Goal: Task Accomplishment & Management: Manage account settings

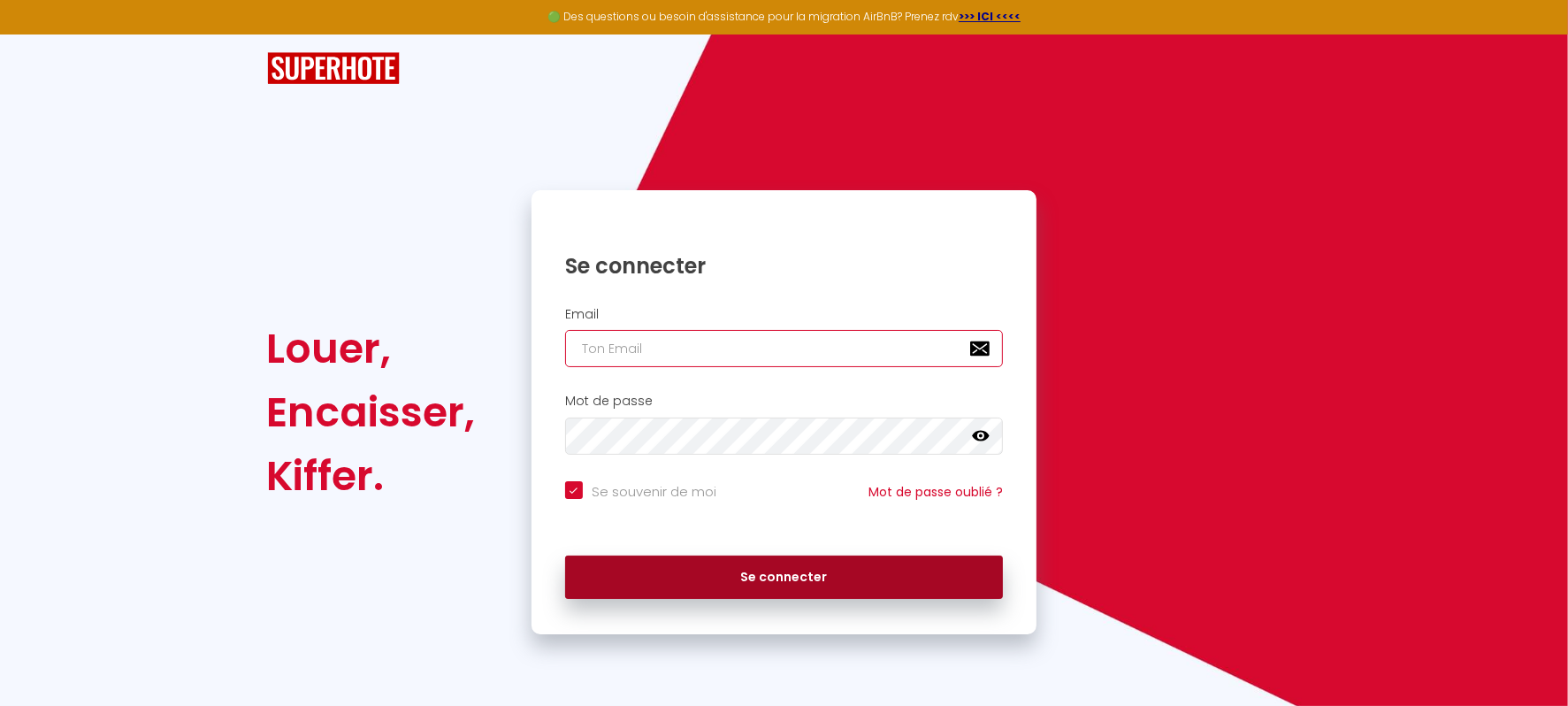
type input "[EMAIL_ADDRESS][DOMAIN_NAME]"
click at [725, 579] on button "Se connecter" at bounding box center [784, 577] width 439 height 44
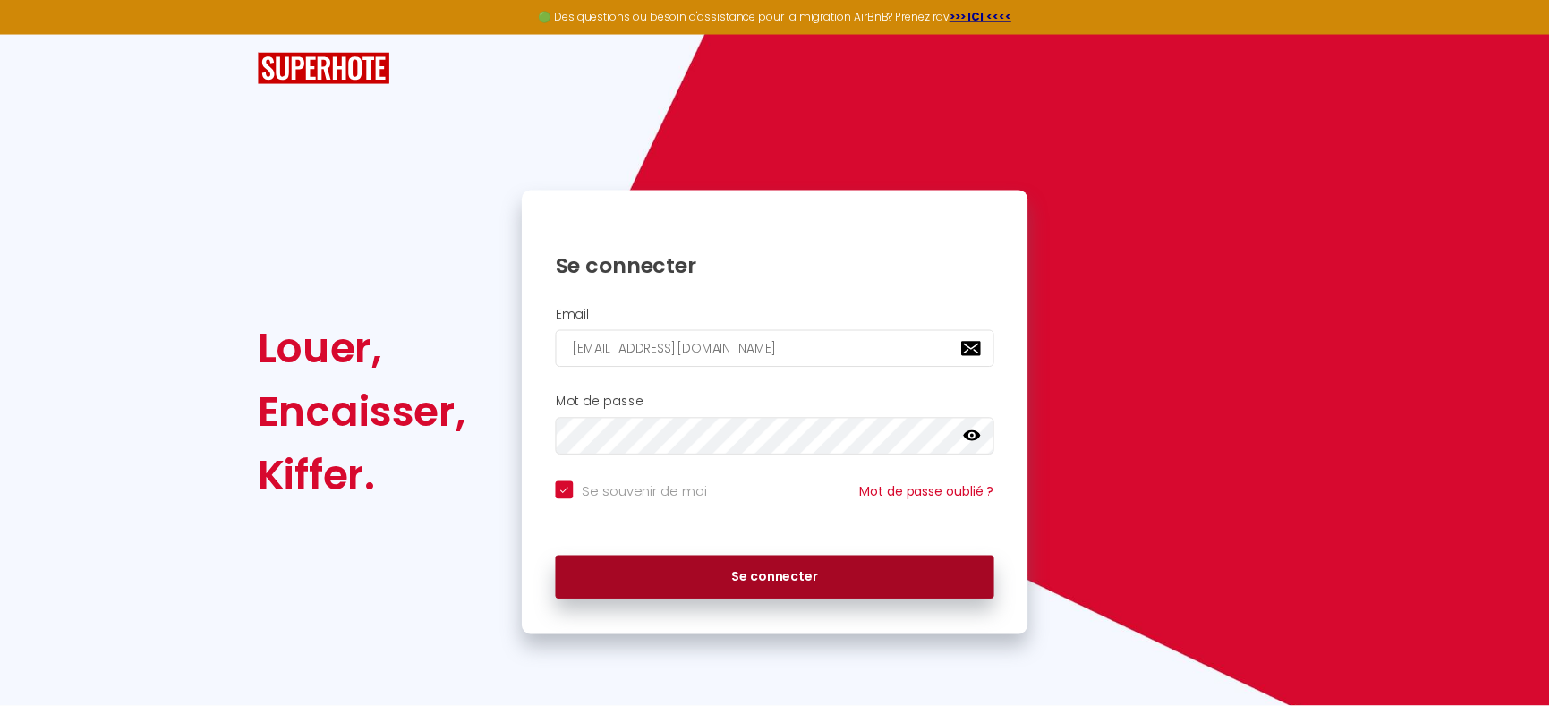
checkbox input "true"
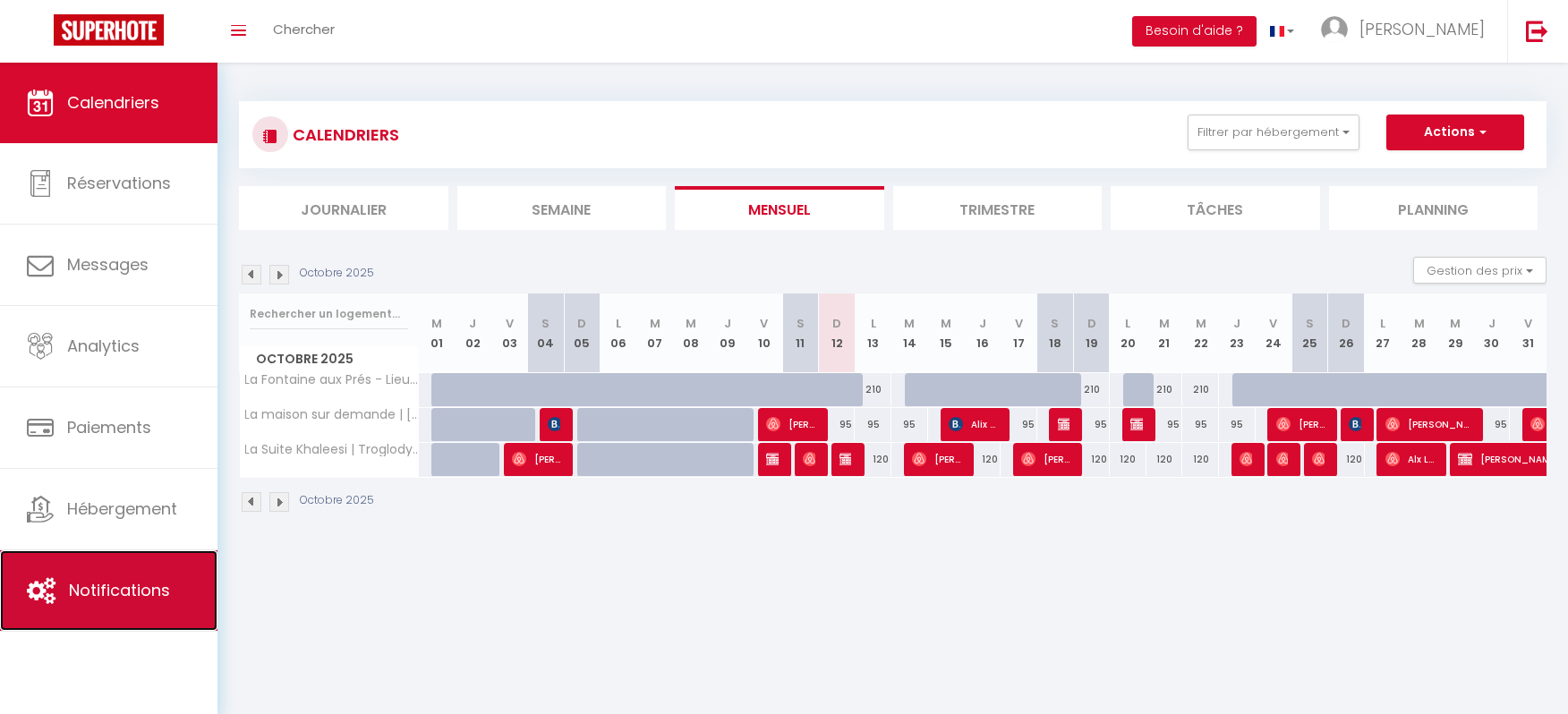
click at [128, 586] on span "Notifications" at bounding box center [120, 590] width 102 height 23
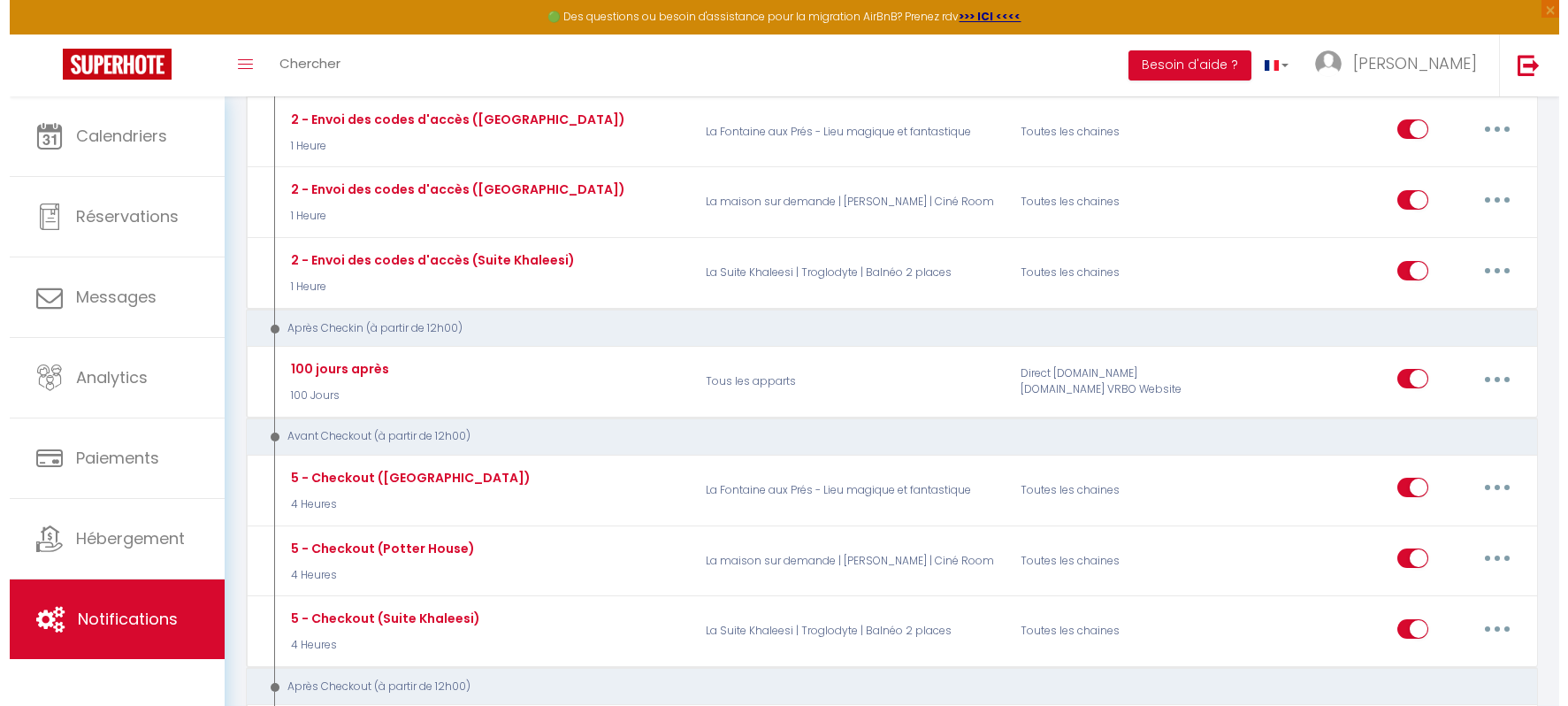
scroll to position [721, 0]
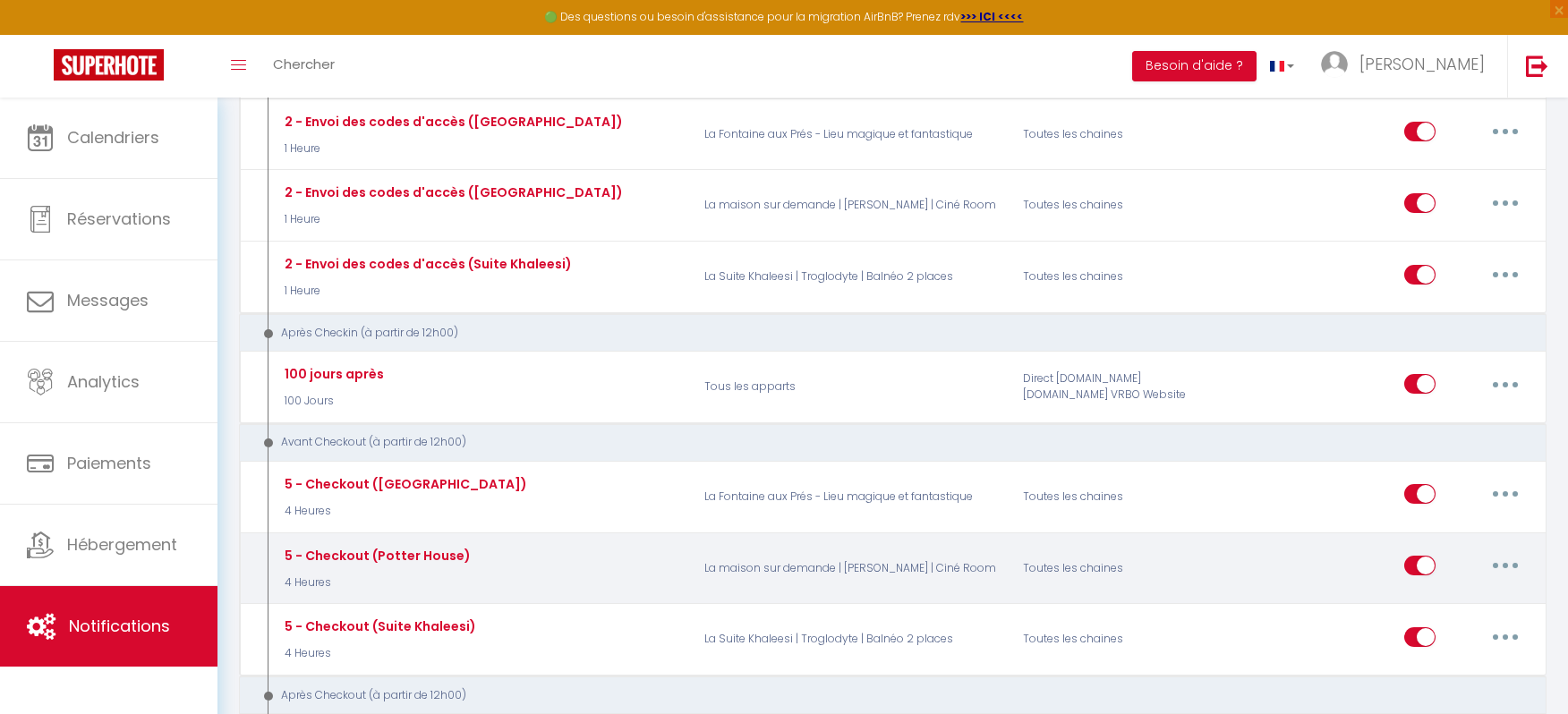
click at [1501, 551] on button "button" at bounding box center [1505, 565] width 50 height 29
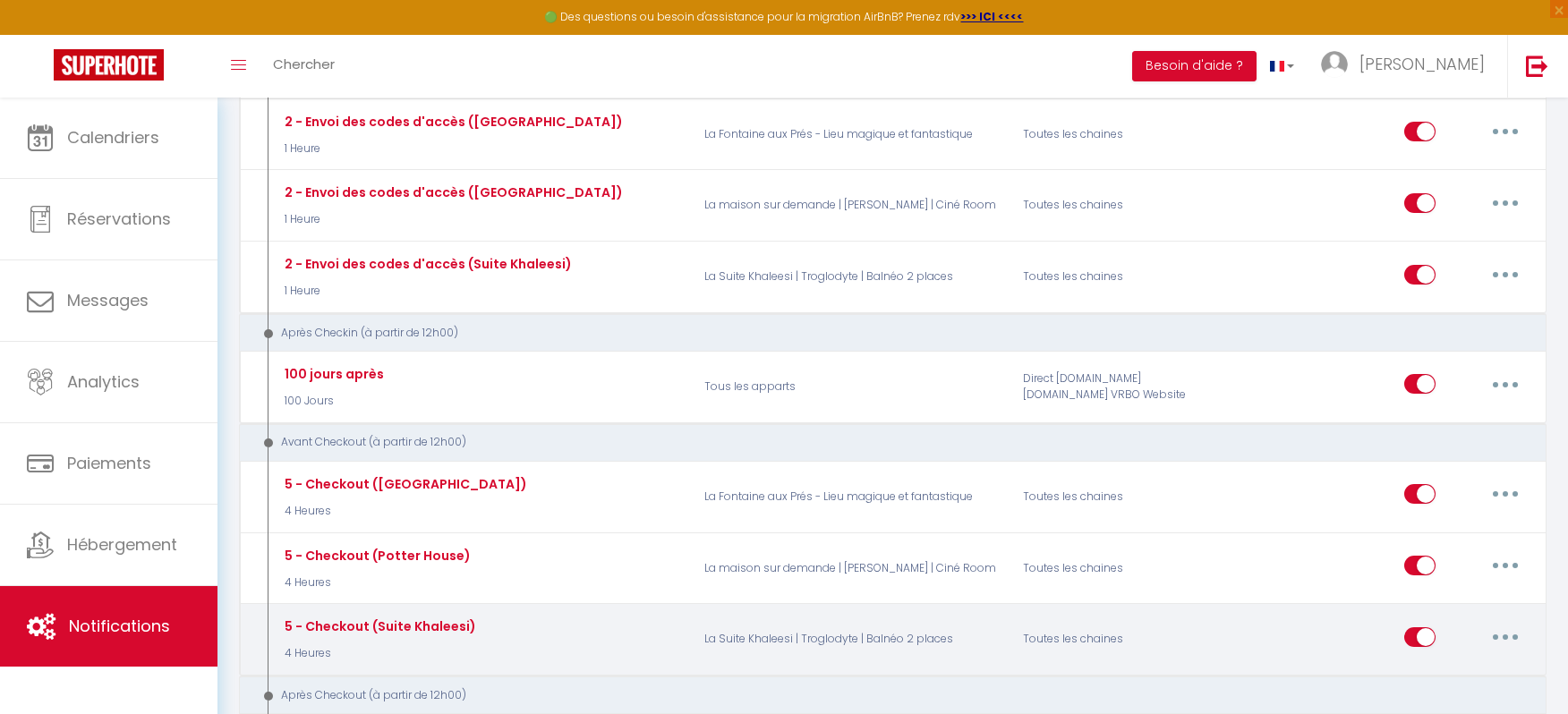
click at [1503, 622] on button "button" at bounding box center [1505, 637] width 50 height 29
click at [1443, 662] on link "Editer" at bounding box center [1459, 678] width 132 height 31
type input "5 - Checkout (Suite Khaleesi)"
select select "4"
select select "4 Heures"
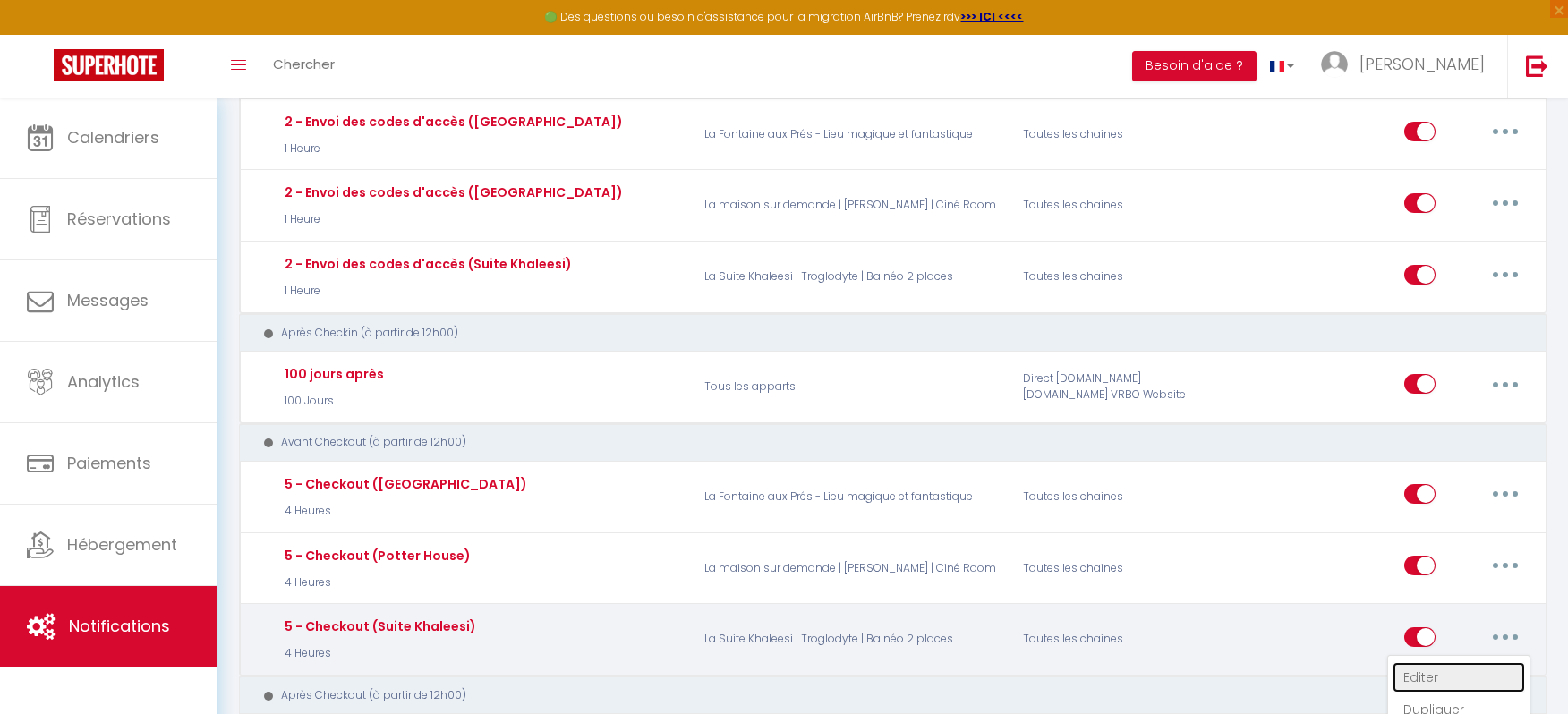
select select "if_booking_is_paid"
checkbox input "true"
checkbox input "false"
radio input "true"
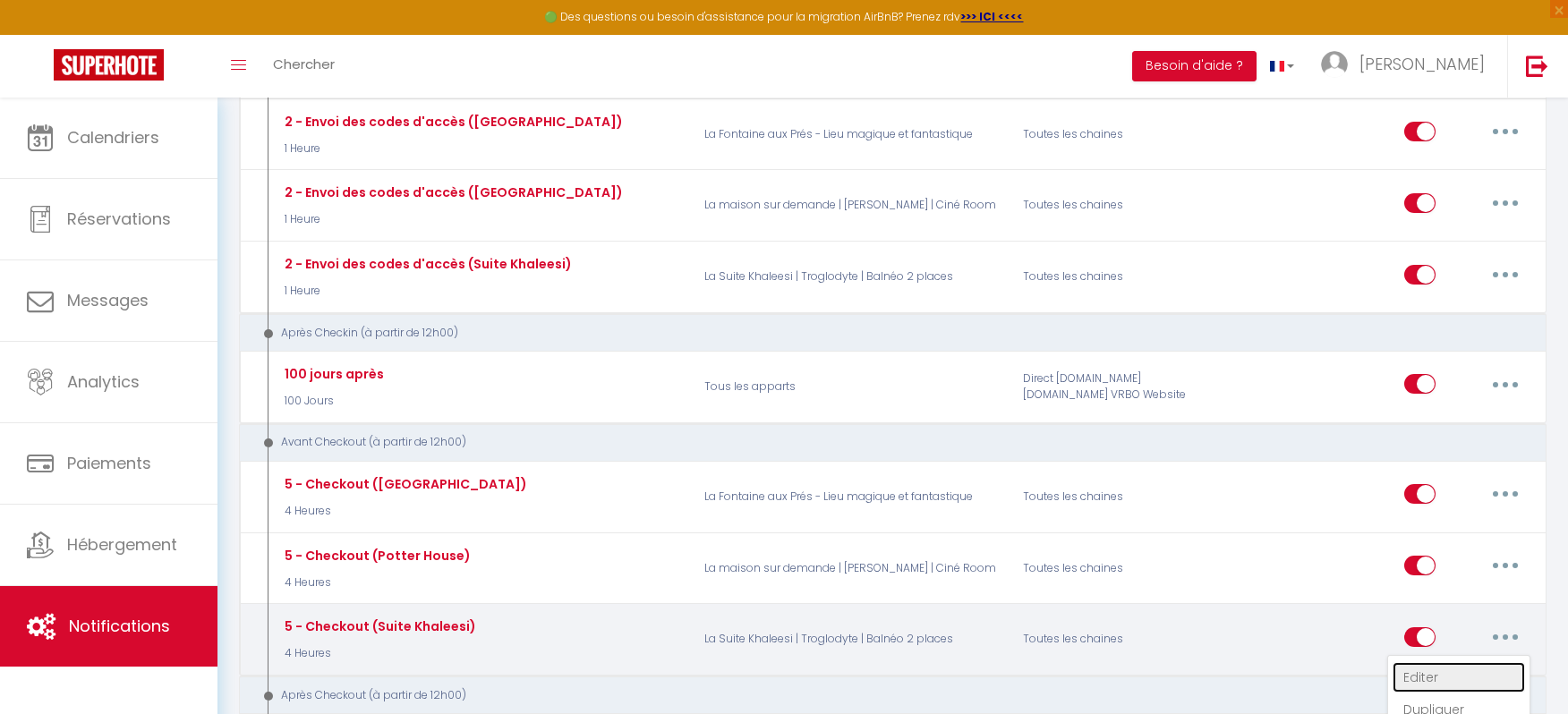
type input "Votre départ de [RENTAL:NAME] - [BOOKING:ID] - [GUEST:FIRST_NAME] [GUEST:LAST_N…"
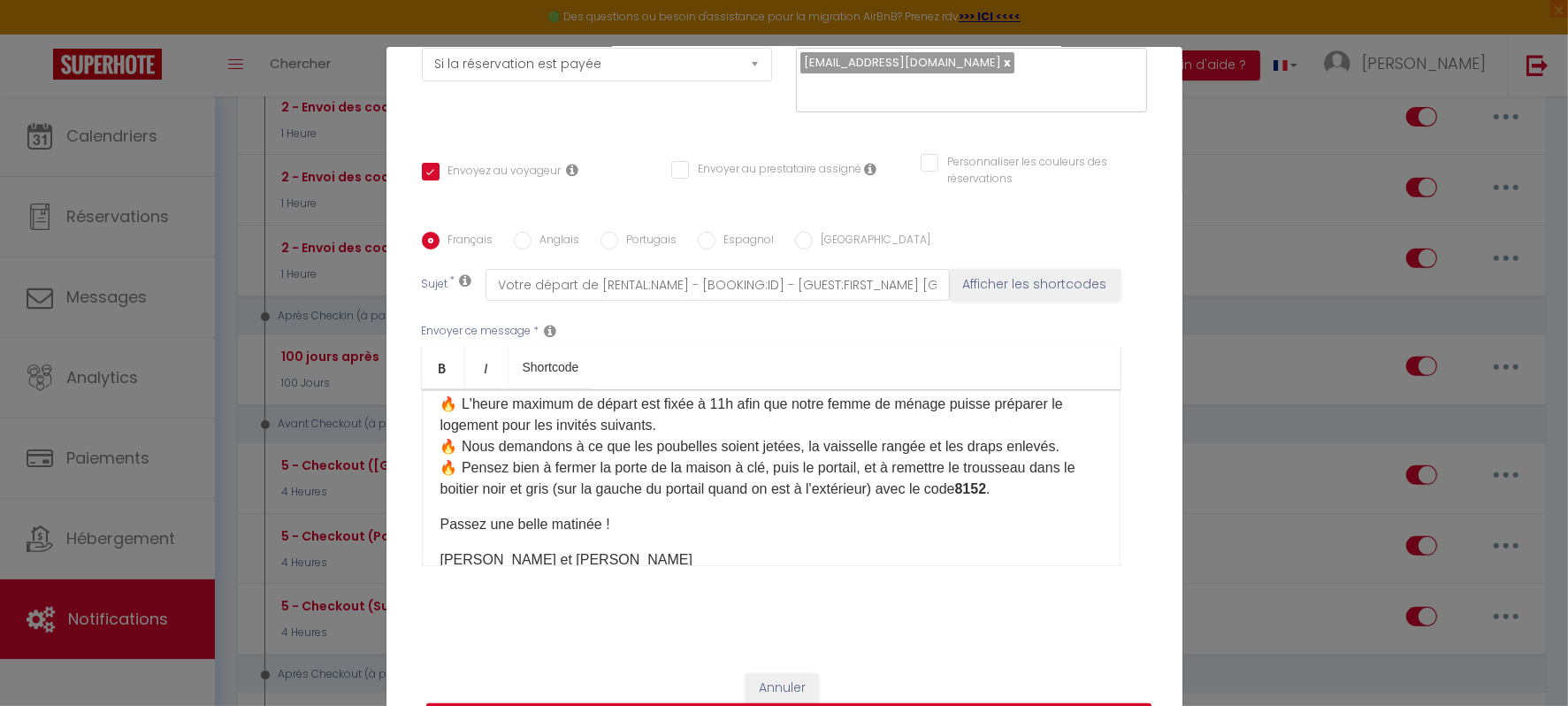
scroll to position [83, 0]
click at [987, 491] on b "8152" at bounding box center [971, 490] width 32 height 15
click at [424, 521] on div "Bonjour [GUEST:FIRST_NAME] ✨​ C'est déjà le jour de votre départ... Nous espéri…" at bounding box center [771, 477] width 698 height 176
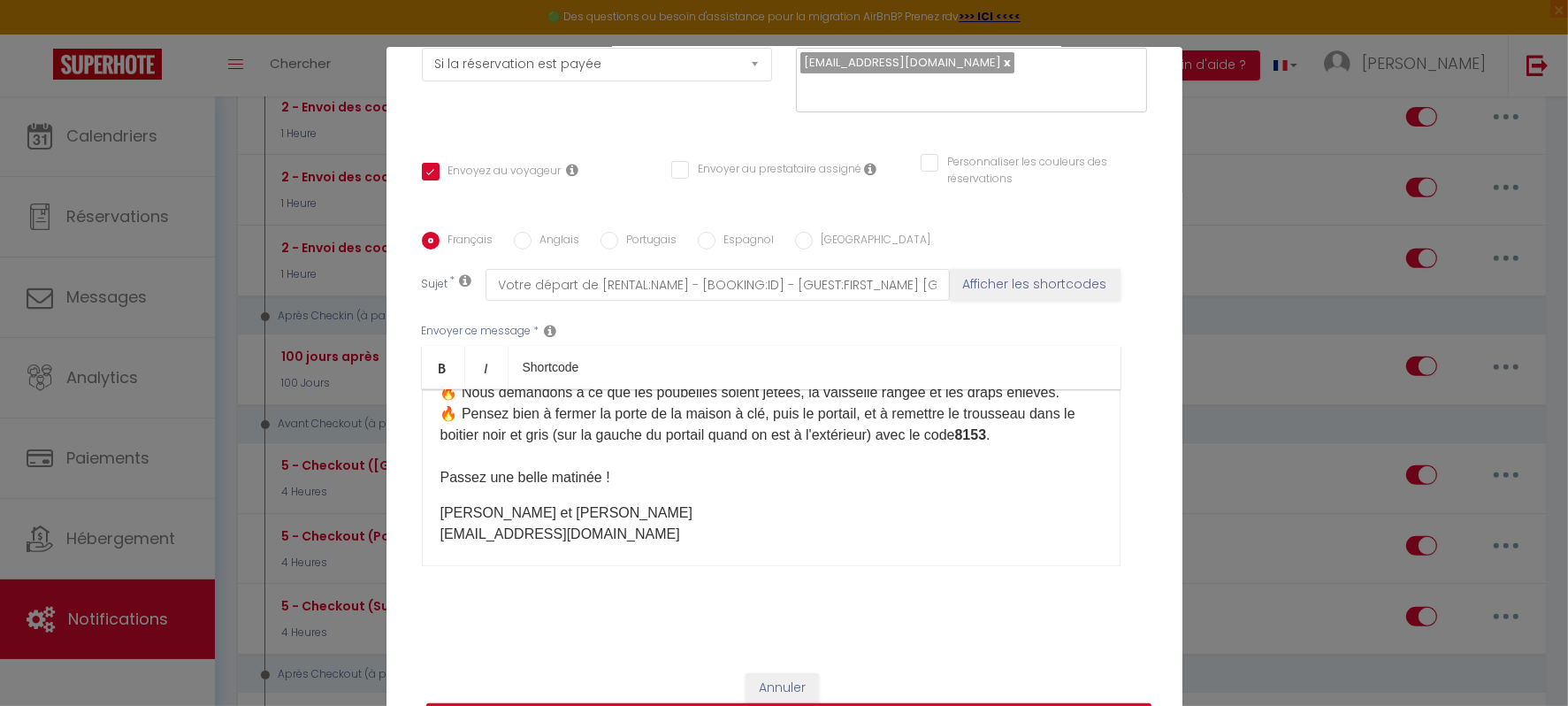
click at [434, 505] on div "Bonjour [GUEST:FIRST_NAME] ✨​ C'est déjà le jour de votre départ... Nous espéri…" at bounding box center [771, 477] width 698 height 176
click at [618, 482] on p "🔥 L'heure maximum de départ est fixée à 11h afin que notre femme de ménage puis…" at bounding box center [771, 414] width 662 height 149
click at [581, 513] on p "🔥 L'heure maximum de départ est fixée à 11h afin que notre femme de ménage puis…" at bounding box center [771, 435] width 662 height 191
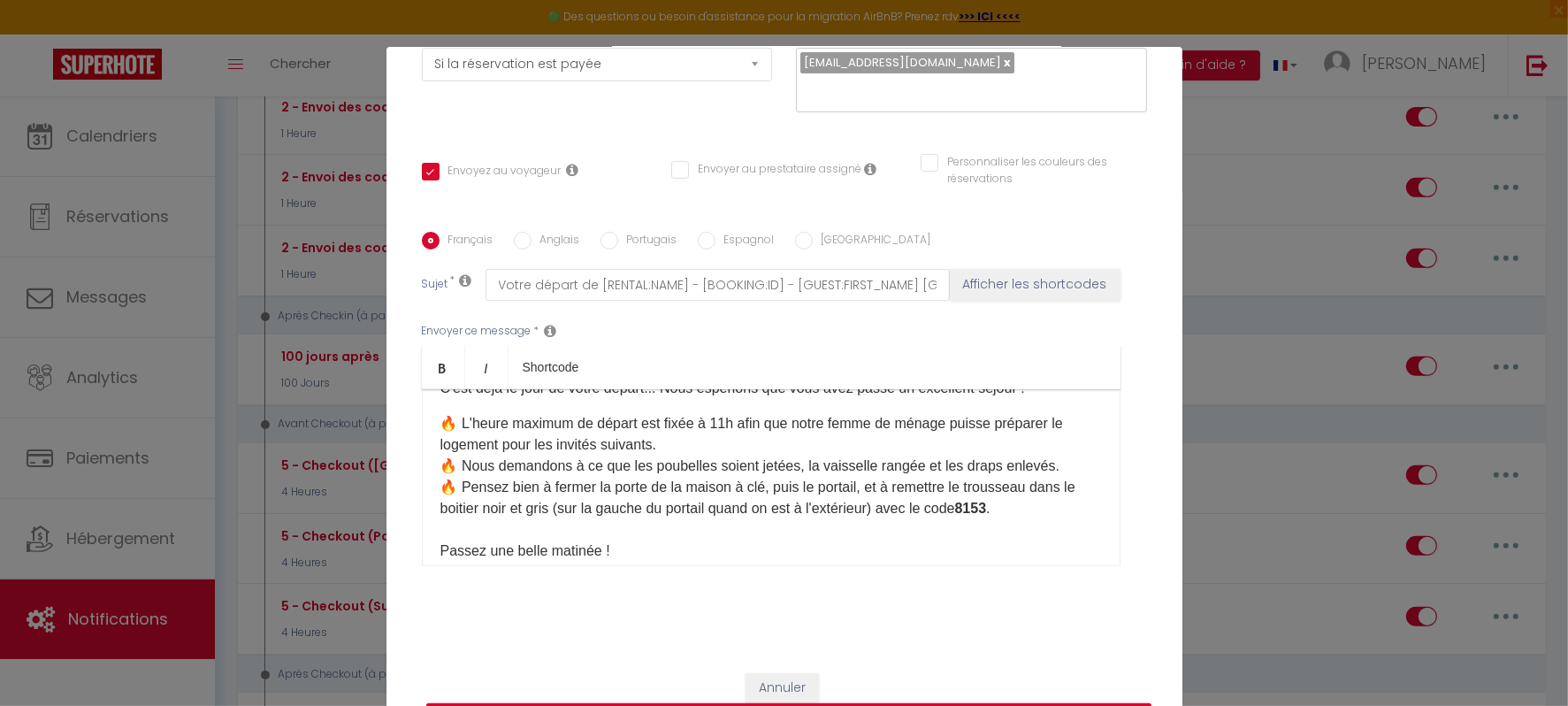
scroll to position [0, 0]
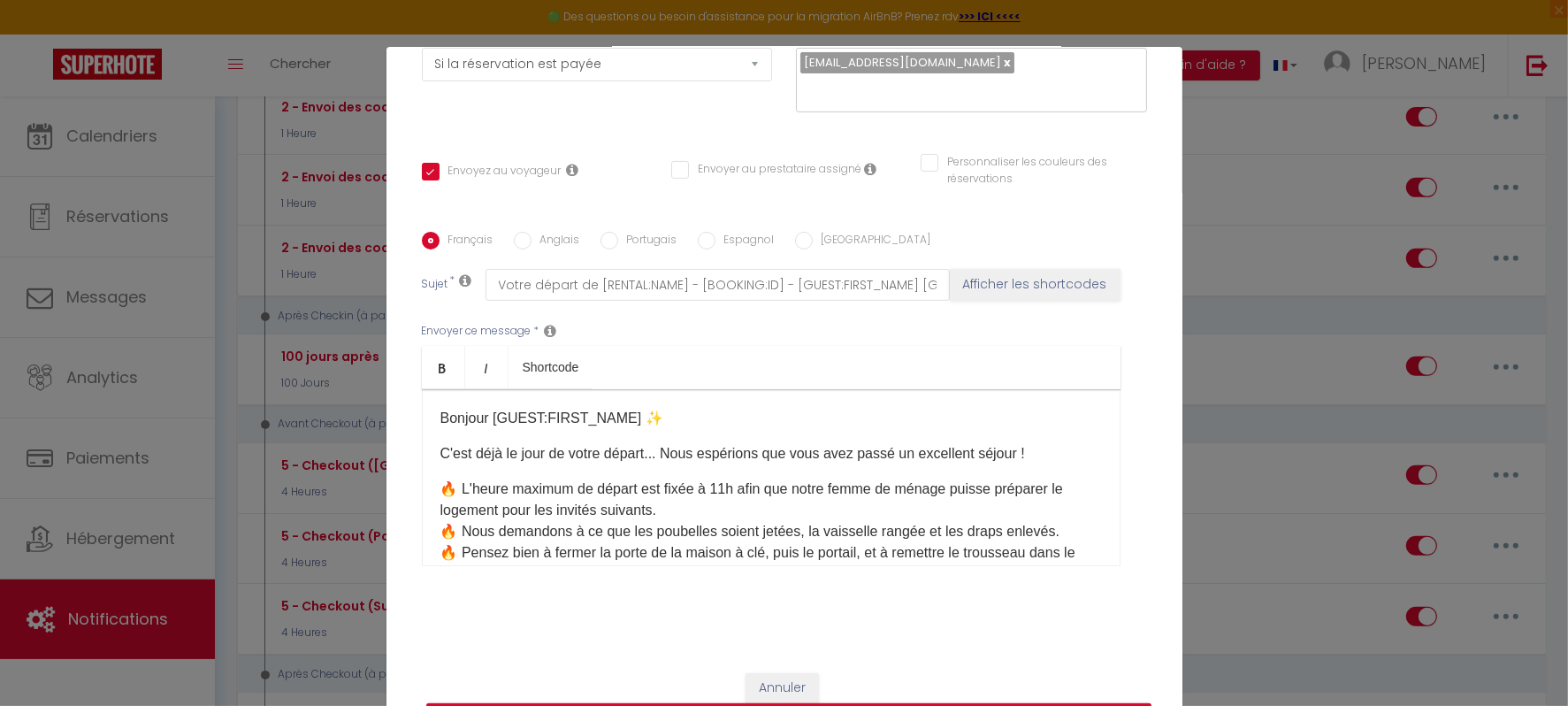
click at [424, 483] on div "Bonjour [GUEST:FIRST_NAME] ✨​ C'est déjà le jour de votre départ... Nous espéri…" at bounding box center [771, 477] width 698 height 176
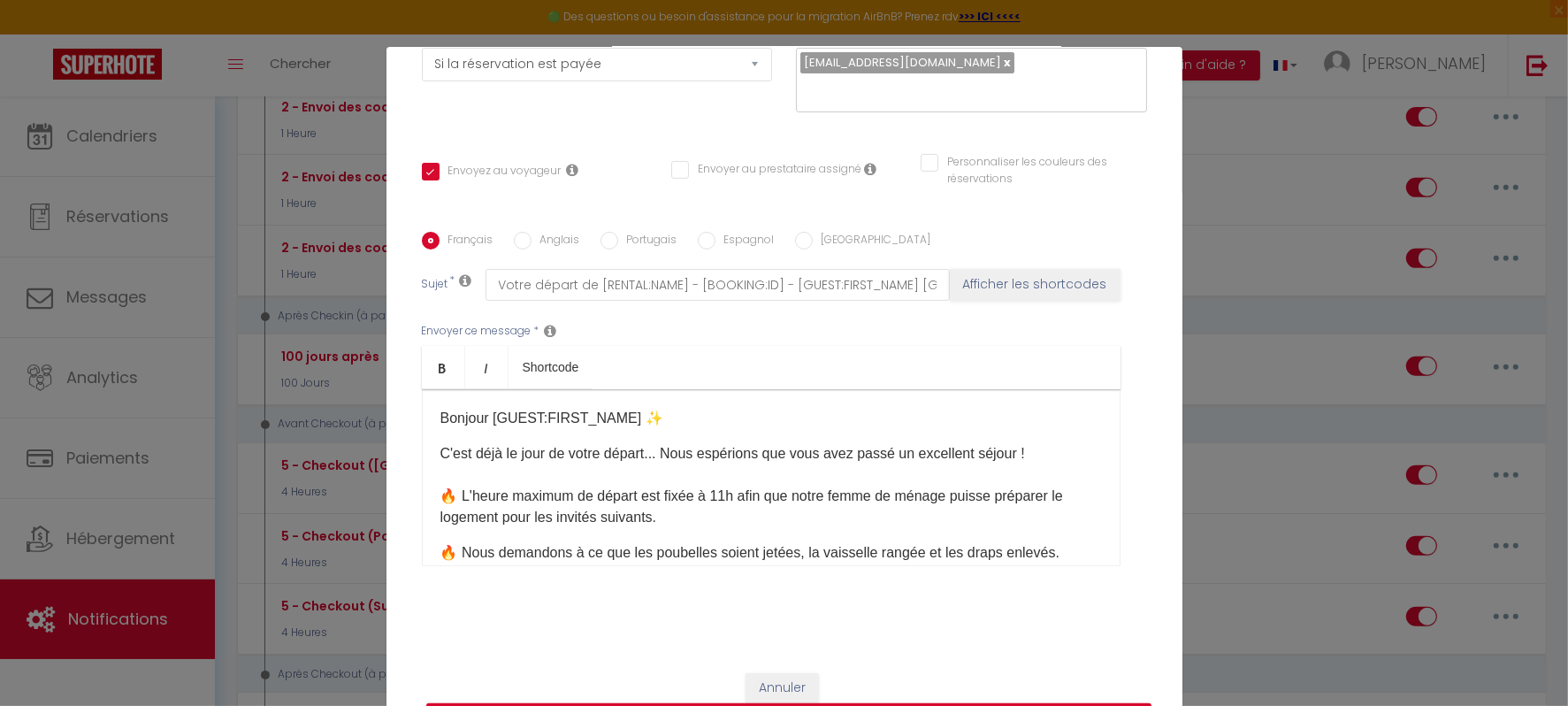
click at [441, 459] on p "C'est déjà le jour de votre départ... Nous espérions que vous avez passé un exc…" at bounding box center [771, 486] width 662 height 85
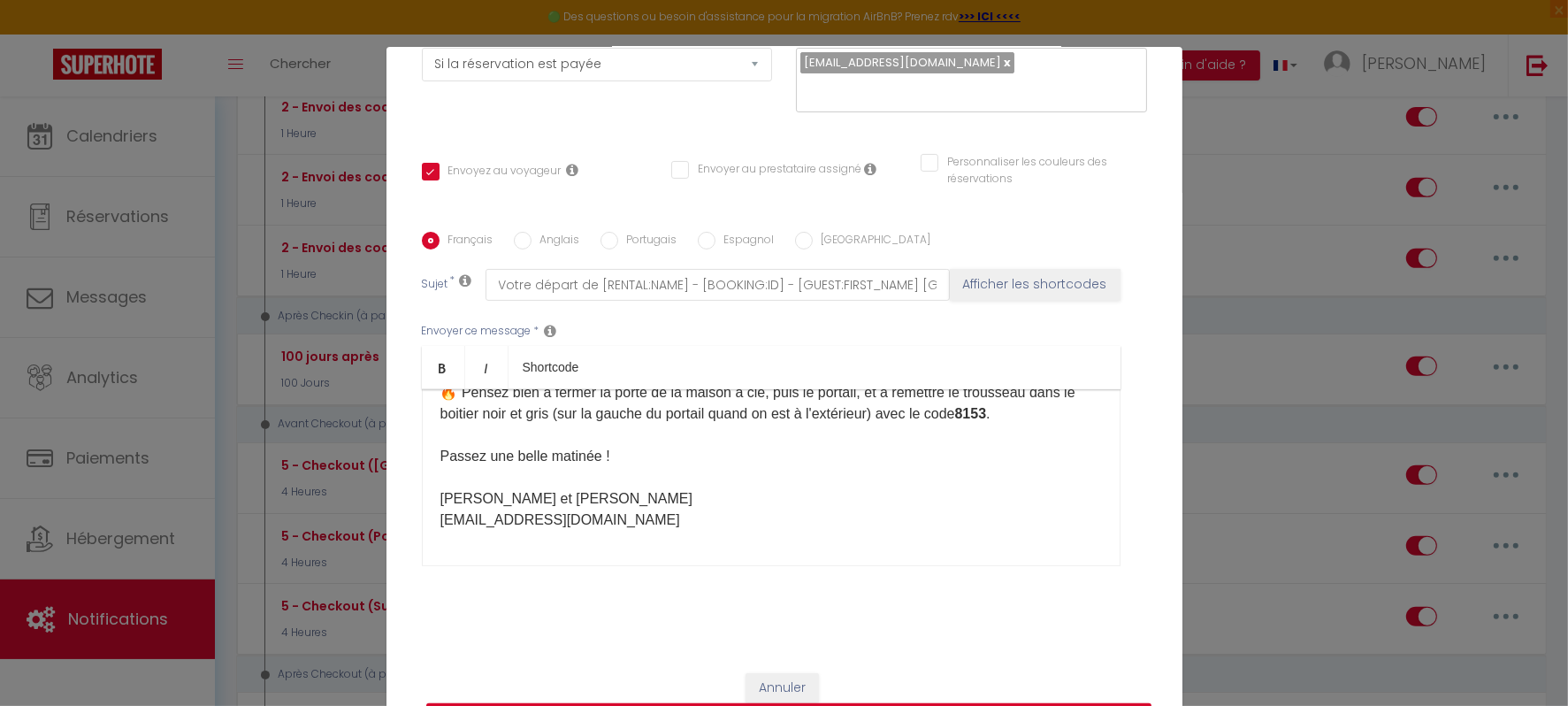
scroll to position [93, 0]
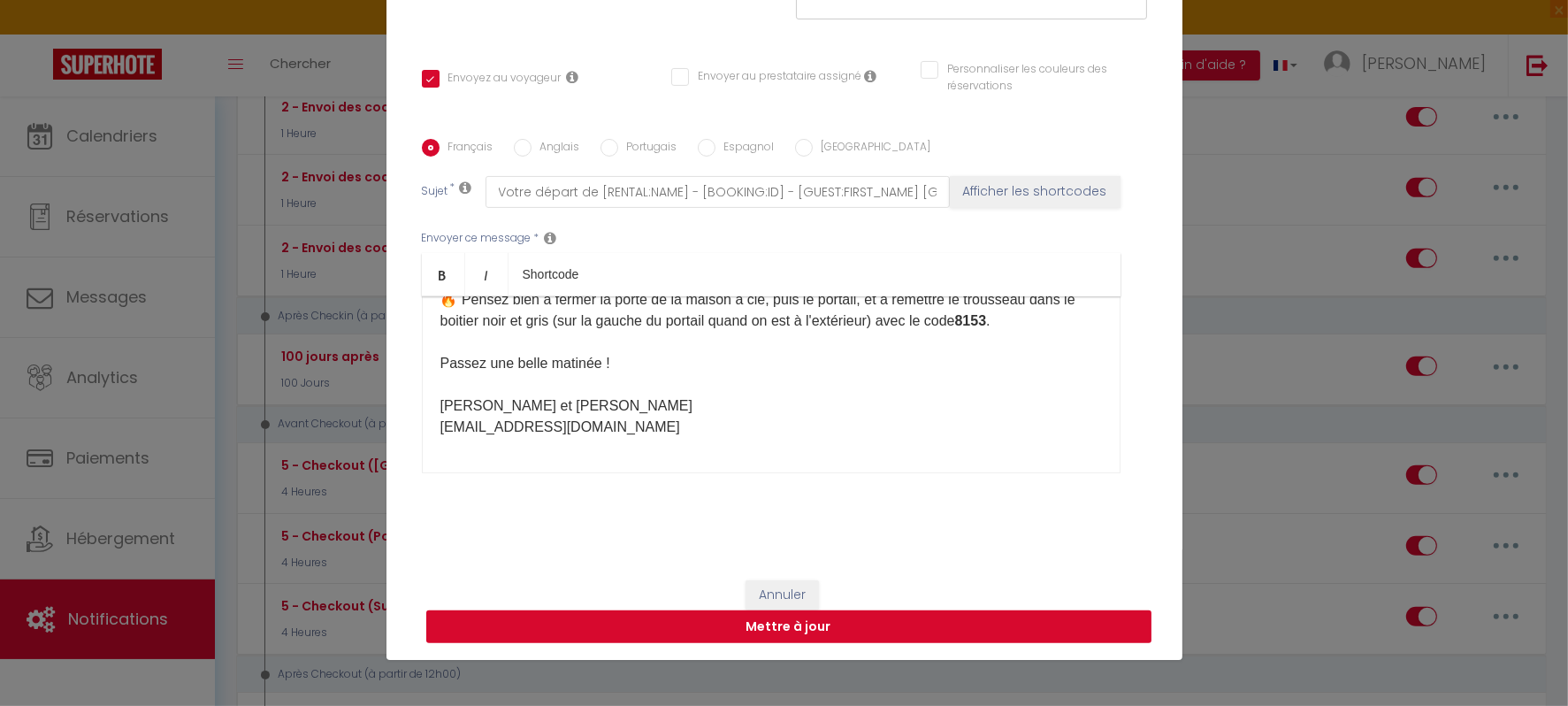
click at [767, 626] on button "Mettre à jour" at bounding box center [789, 627] width 725 height 34
checkbox input "true"
checkbox input "false"
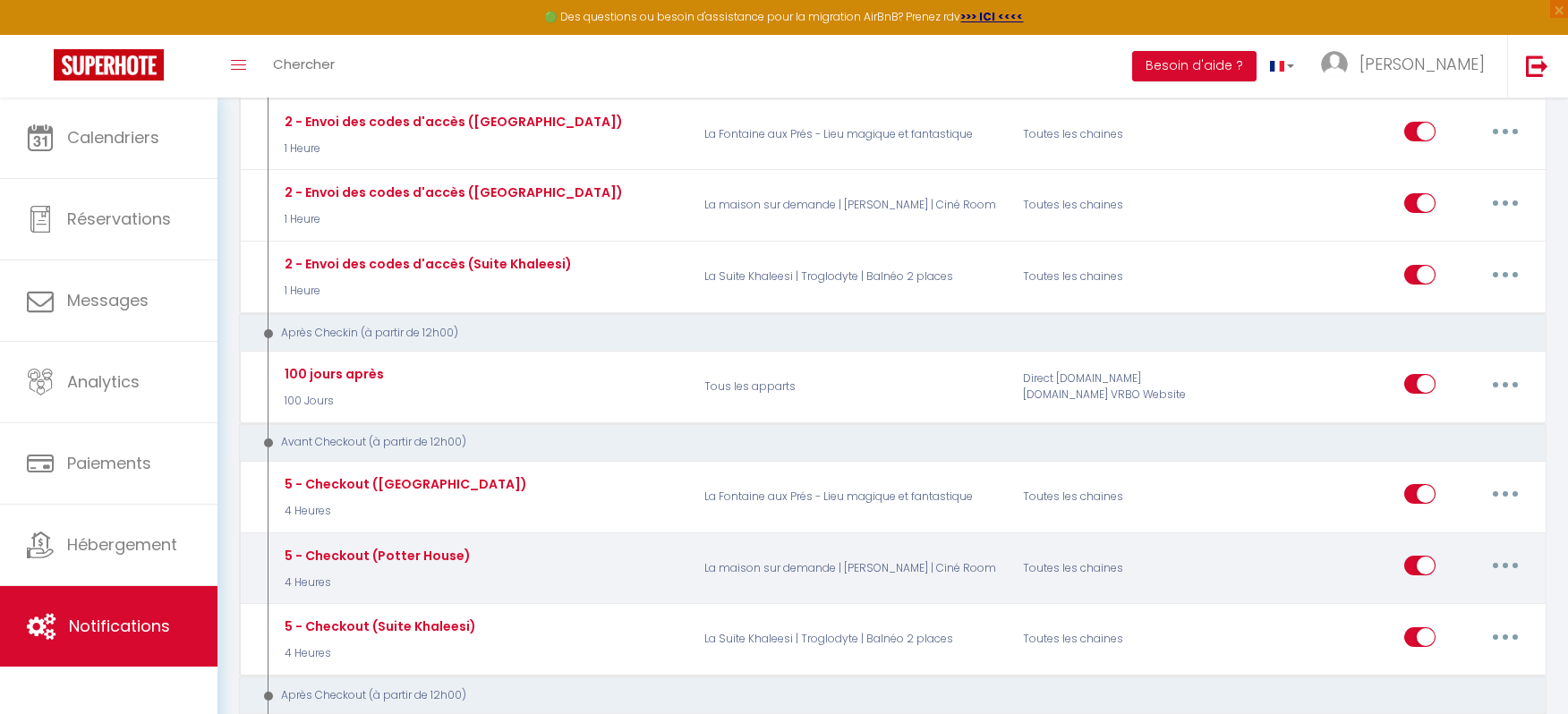
click at [1499, 552] on button "button" at bounding box center [1505, 565] width 50 height 29
click at [1425, 592] on link "Editer" at bounding box center [1459, 607] width 132 height 31
type input "5 - Checkout (Potter House)"
select select "4"
select select "4 Heures"
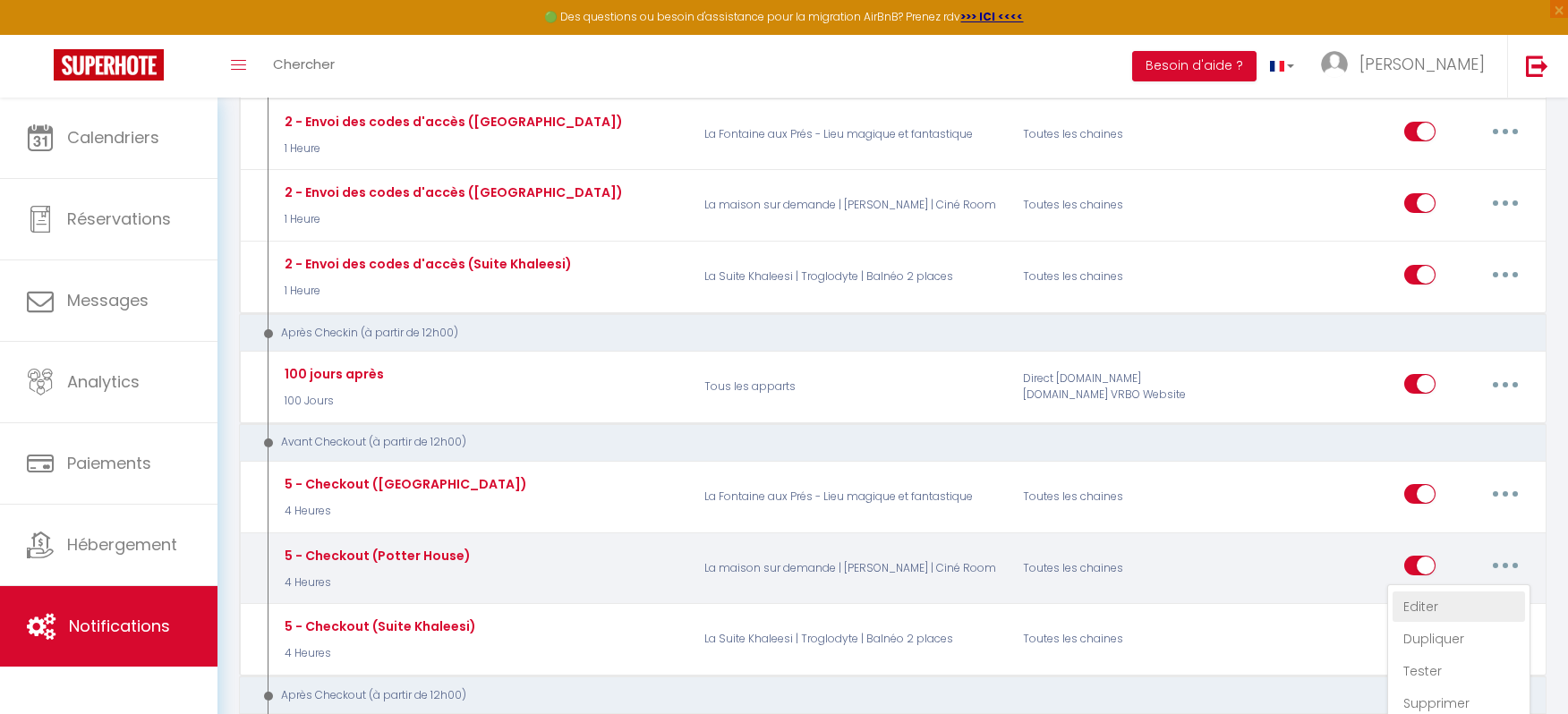
select select "if_booking_is_paid"
checkbox input "true"
checkbox input "false"
radio input "true"
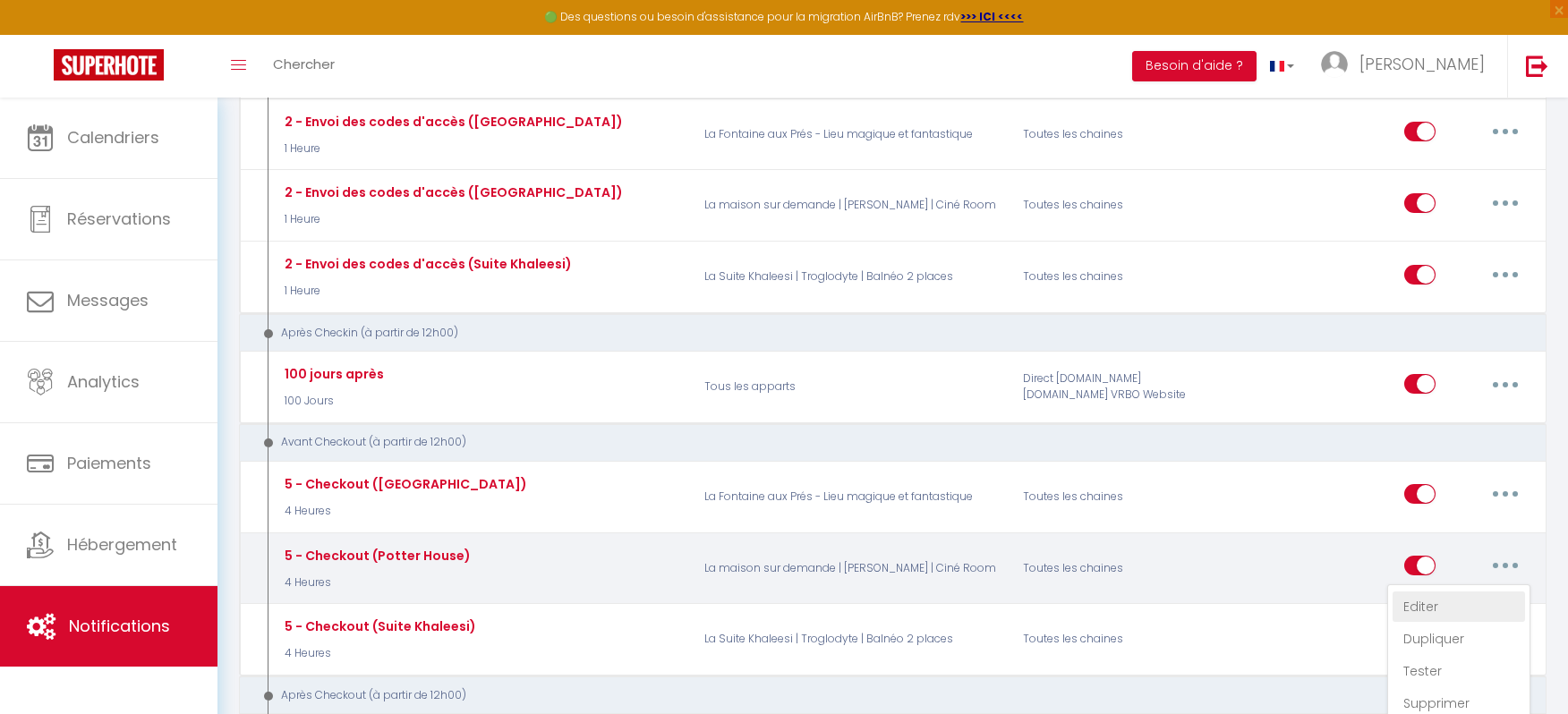
type input "Votre départ de [RENTAL:NAME] - [BOOKING:ID] - [GUEST:FIRST_NAME] [GUEST:LAST_N…"
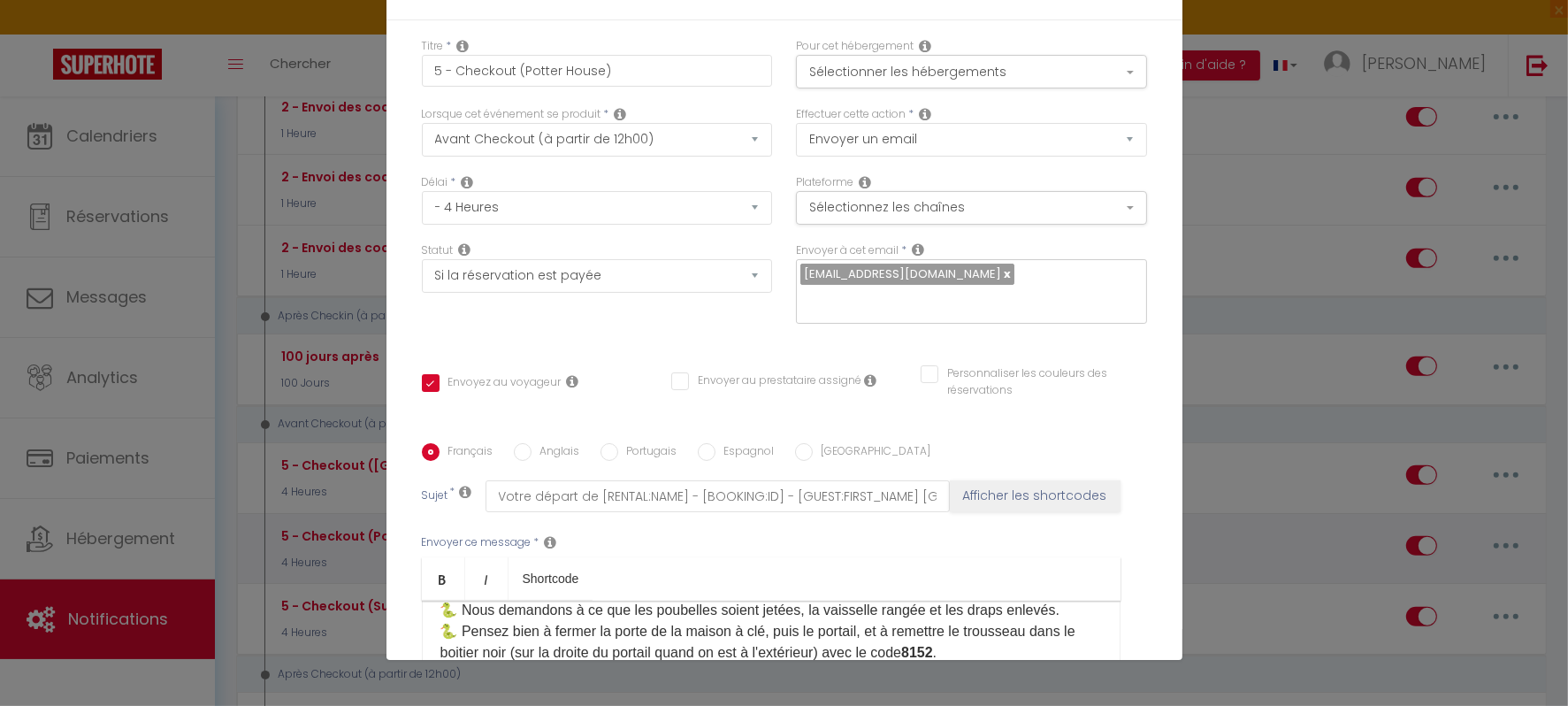
scroll to position [132, 0]
drag, startPoint x: 573, startPoint y: 436, endPoint x: 559, endPoint y: 440, distance: 14.6
click at [559, 600] on div "Bonjour [GUEST:FIRST_NAME] ✨​ C'est déjà le jour de votre départ... Nous espéri…" at bounding box center [771, 688] width 698 height 176
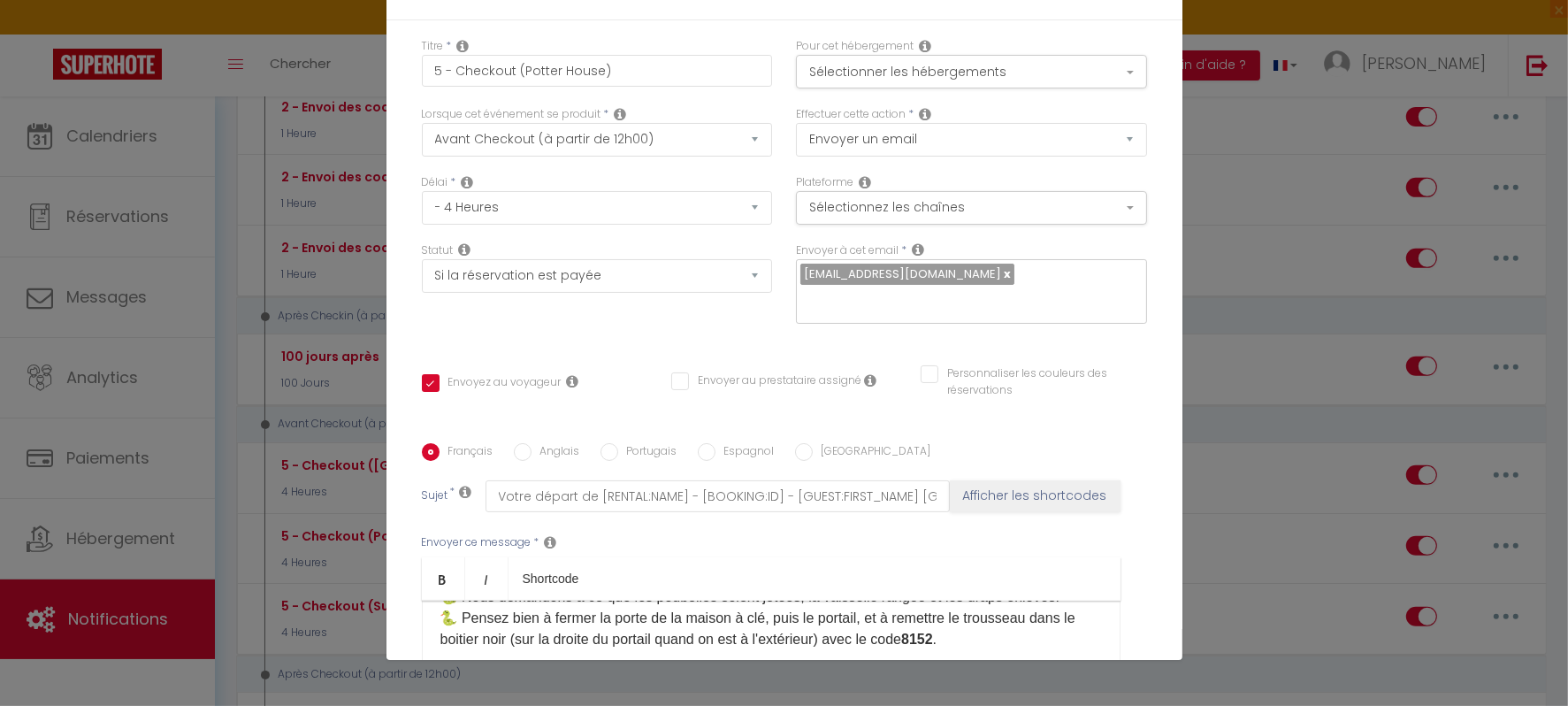
scroll to position [0, 0]
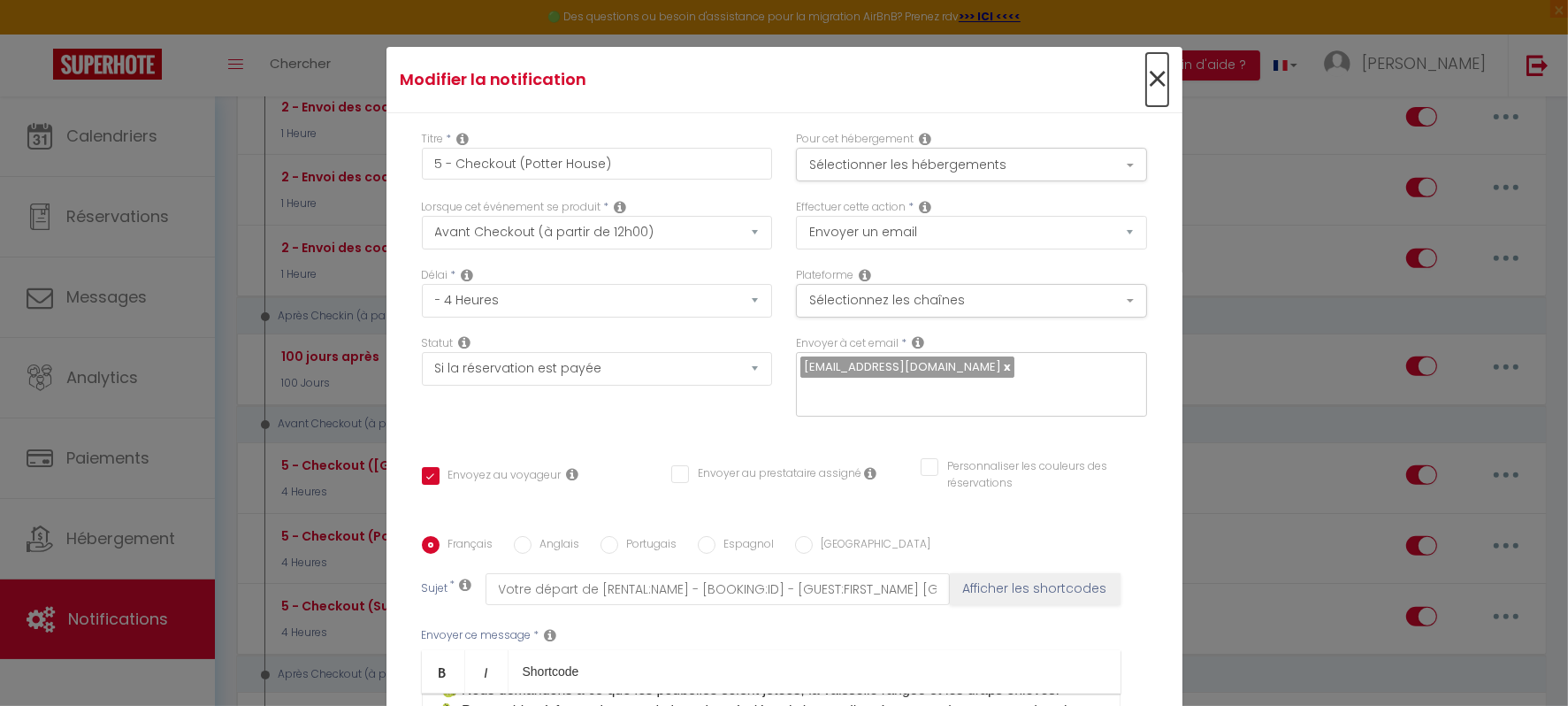
click at [1146, 75] on span "×" at bounding box center [1157, 79] width 22 height 53
type input "5 - Checkout (Potter House)"
checkbox input "true"
checkbox input "false"
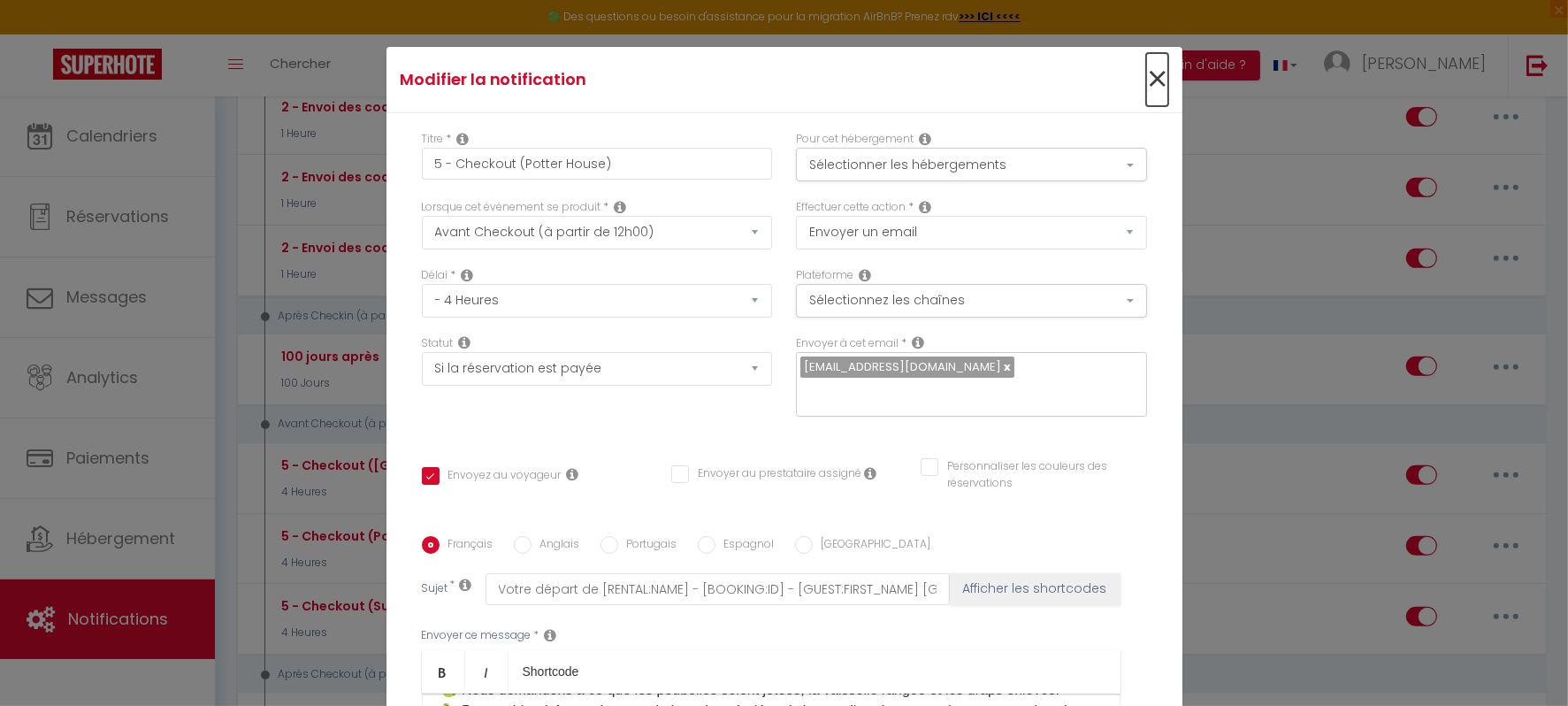
radio input "true"
type input "Votre départ de [RENTAL:NAME] - [BOOKING:ID] - [GUEST:FIRST_NAME] [GUEST:LAST_N…"
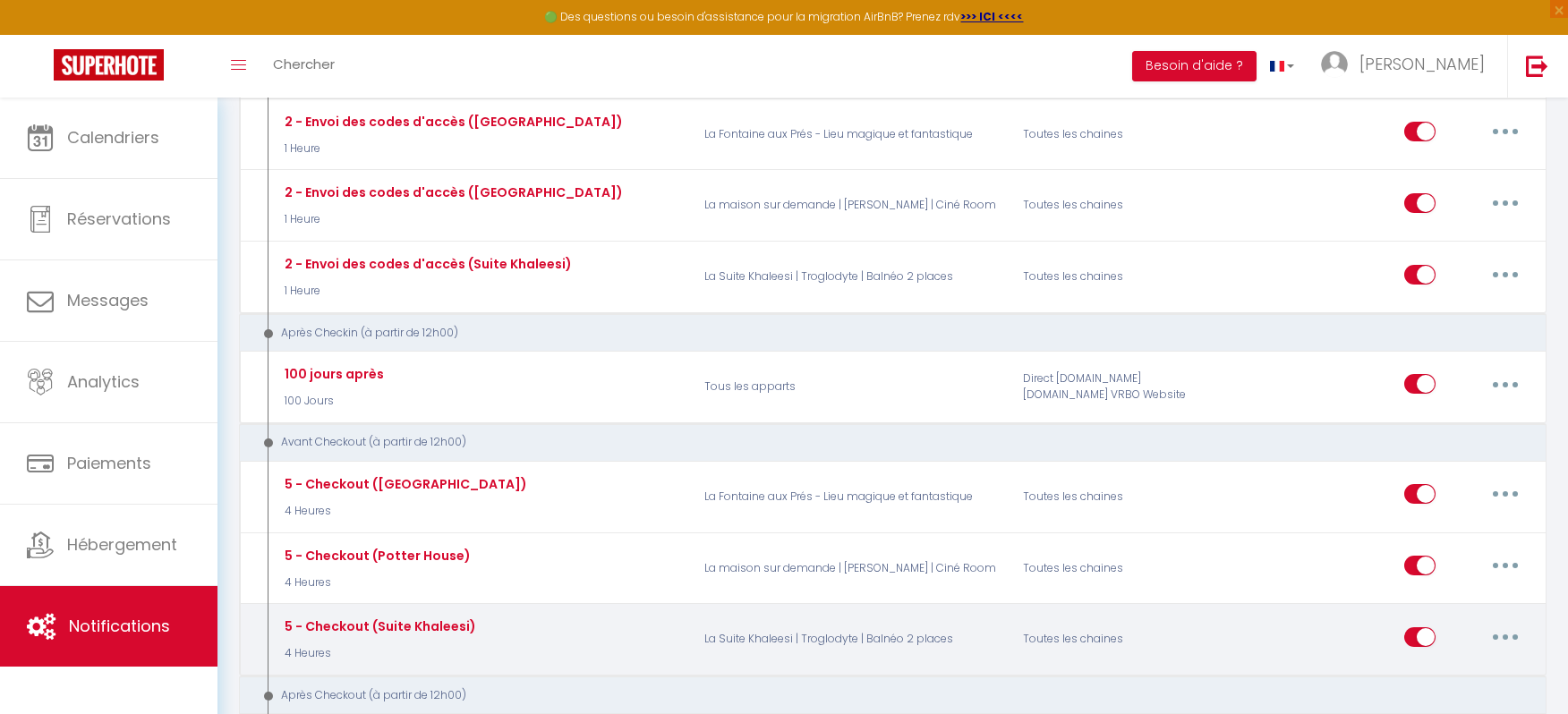
drag, startPoint x: 1500, startPoint y: 632, endPoint x: 1504, endPoint y: 622, distance: 10.8
click at [1504, 623] on button "button" at bounding box center [1505, 637] width 50 height 29
click at [1438, 662] on link "Editer" at bounding box center [1459, 678] width 132 height 31
type input "5 - Checkout (Suite Khaleesi)"
checkbox input "true"
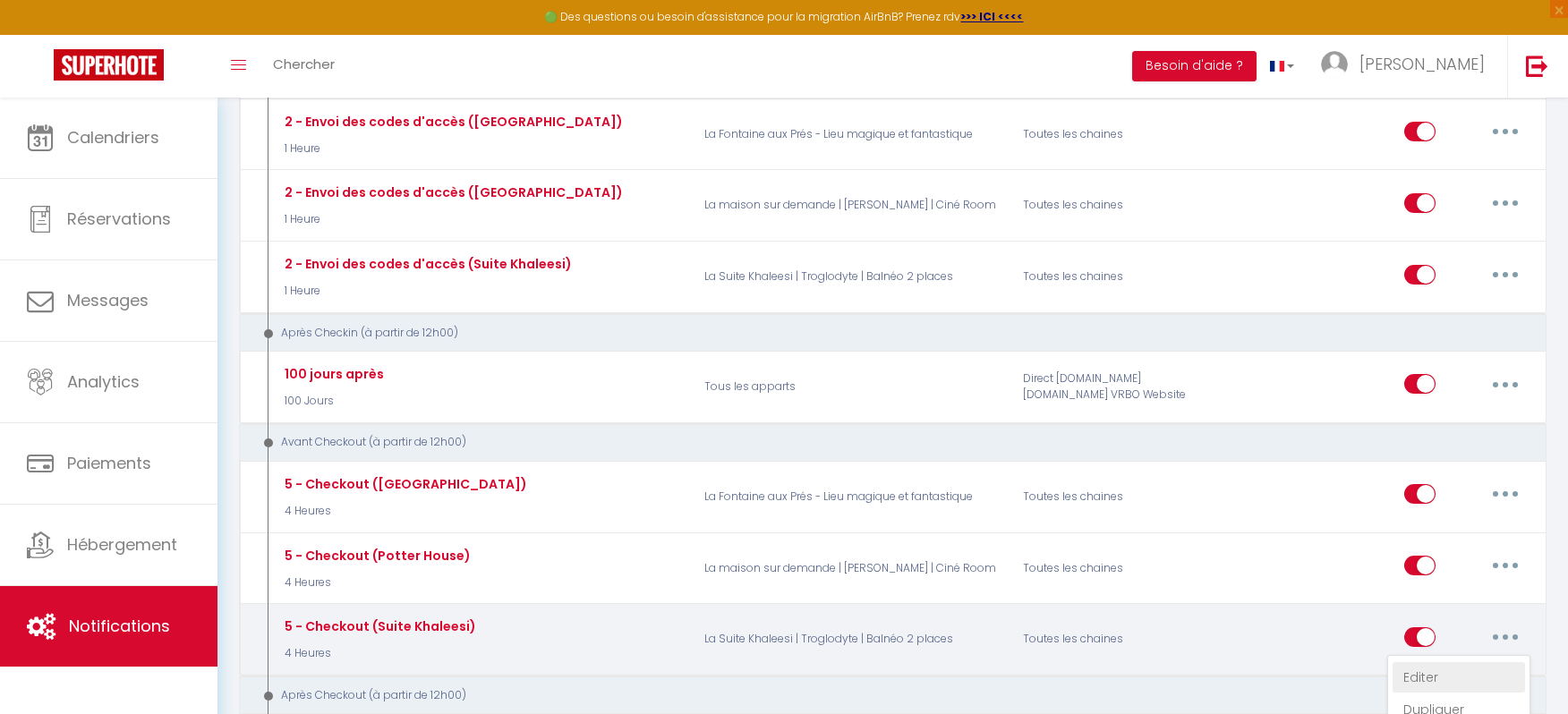
checkbox input "false"
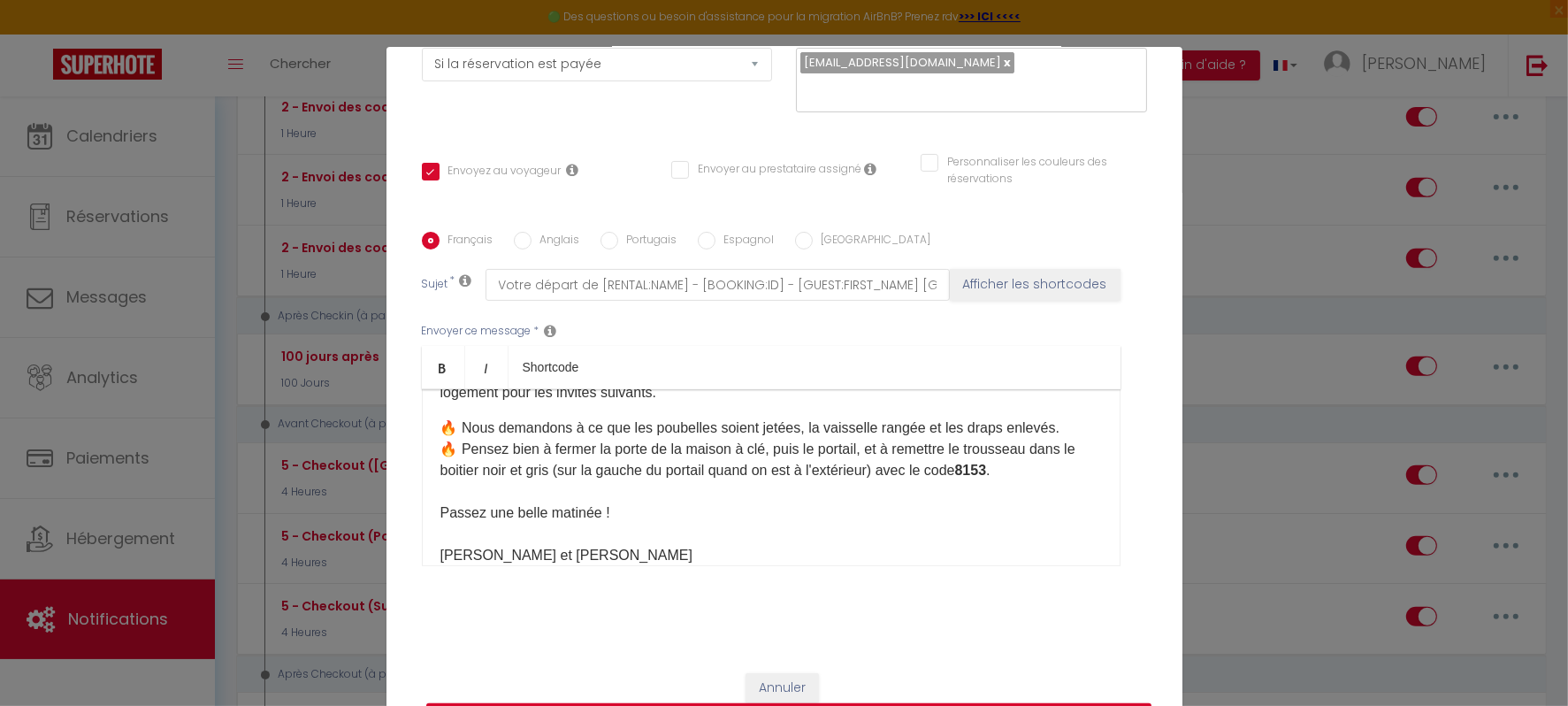
scroll to position [202, 0]
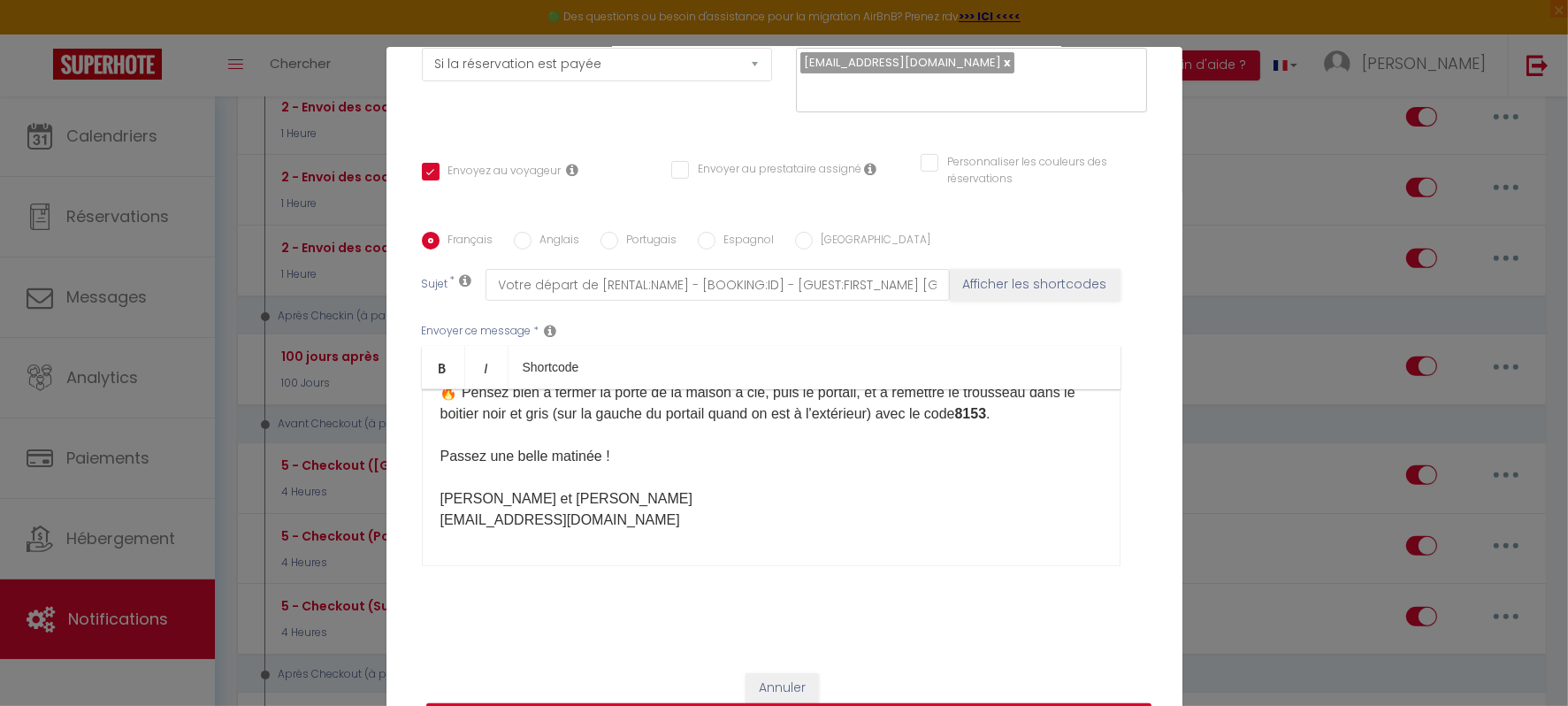
click at [609, 490] on p "🔥​ Nous demandons à ce que les poubelles soient jetées, la vaisselle rangée et …" at bounding box center [771, 446] width 662 height 170
click at [575, 496] on p "🔥​ Nous demandons à ce que les poubelles soient jetées, la vaisselle rangée et …" at bounding box center [771, 446] width 662 height 170
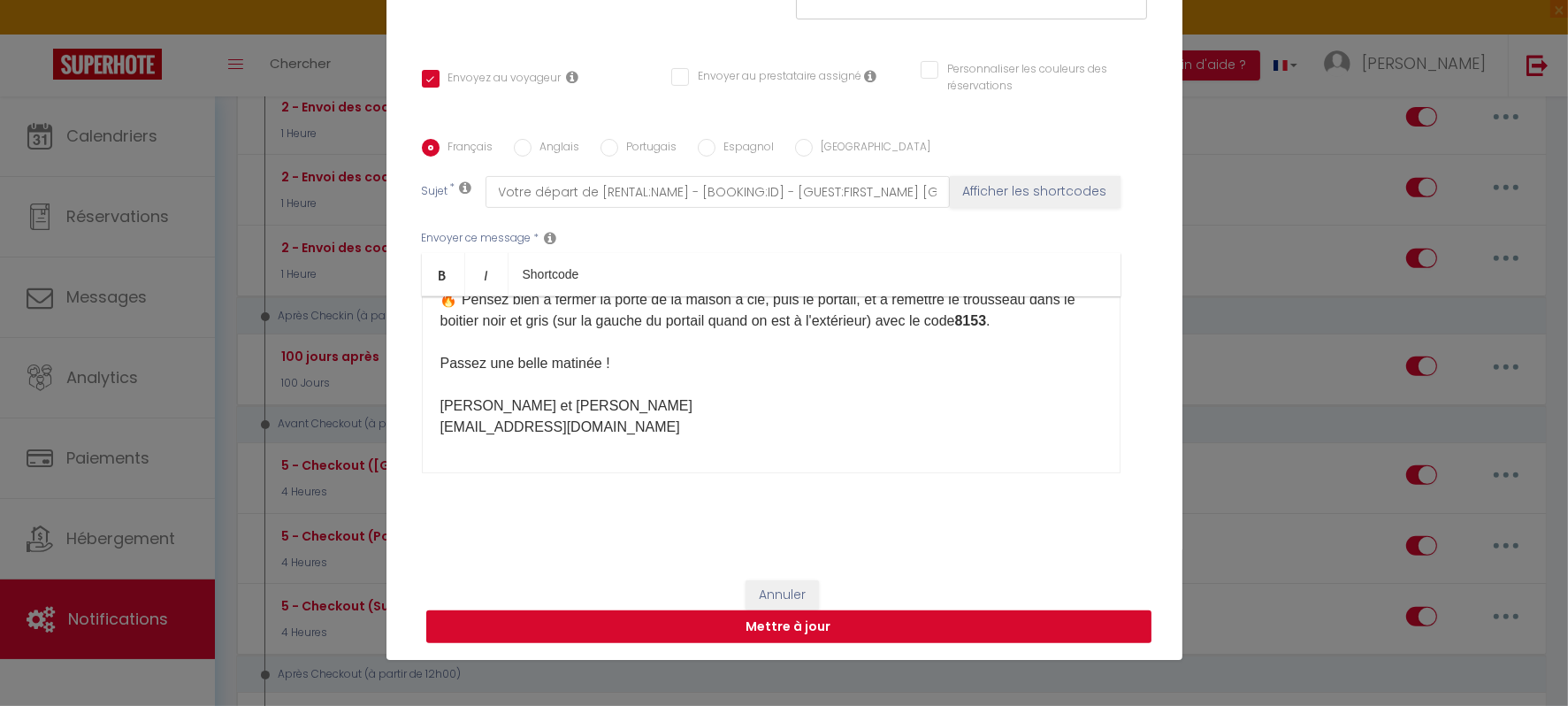
click at [741, 621] on button "Mettre à jour" at bounding box center [789, 627] width 725 height 34
checkbox input "true"
checkbox input "false"
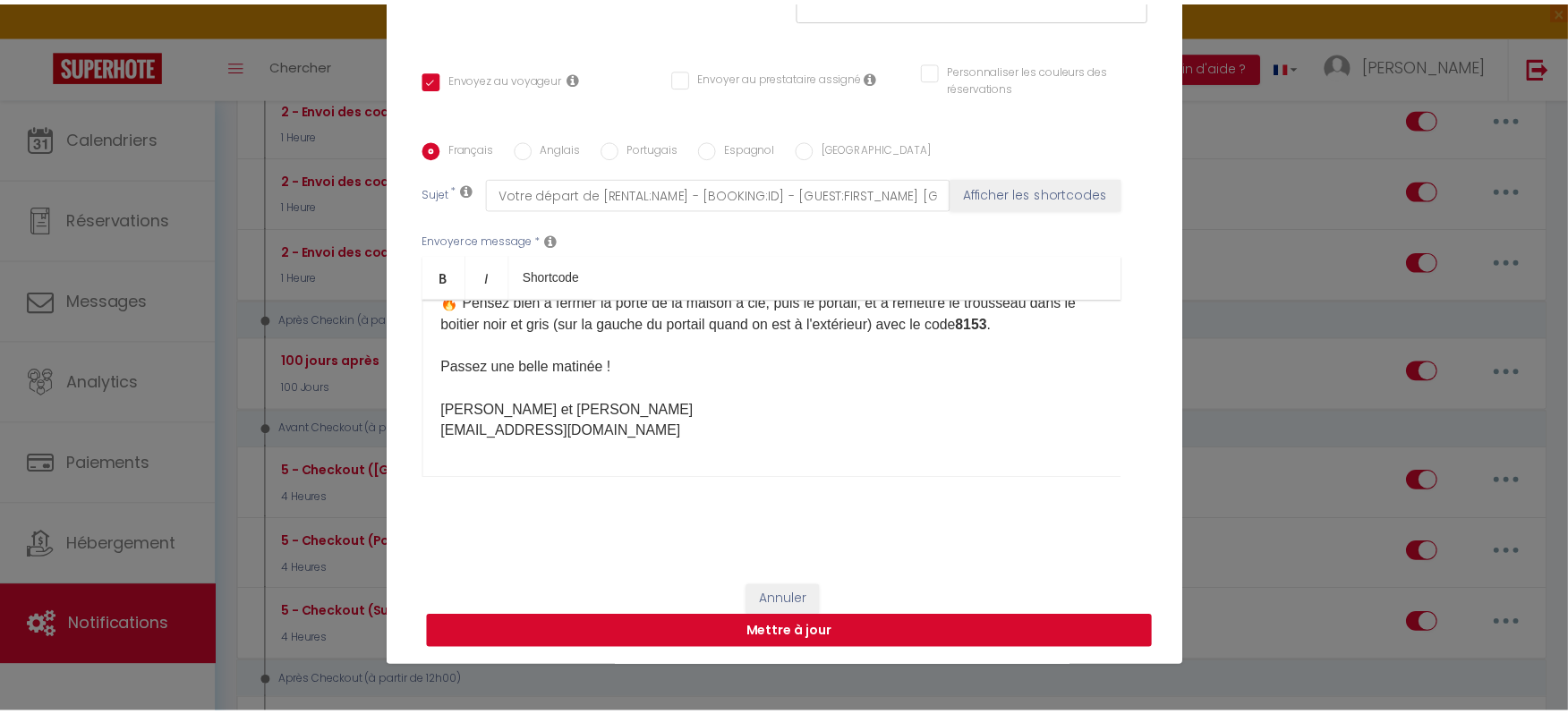
scroll to position [290, 0]
